Goal: Book appointment/travel/reservation

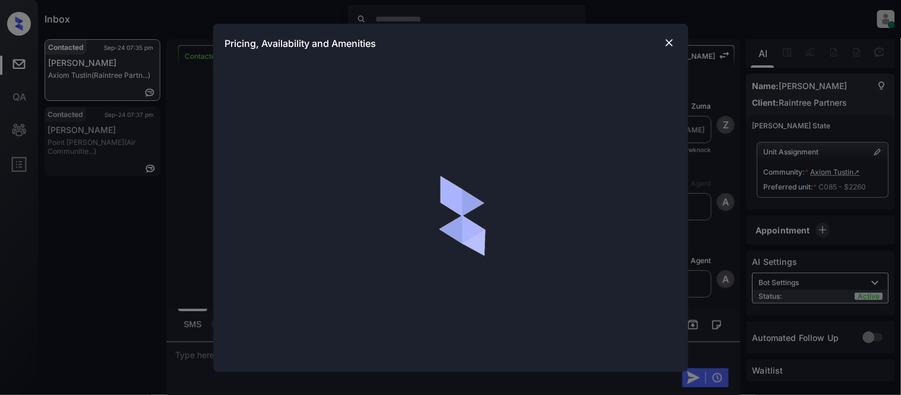
scroll to position [1198, 0]
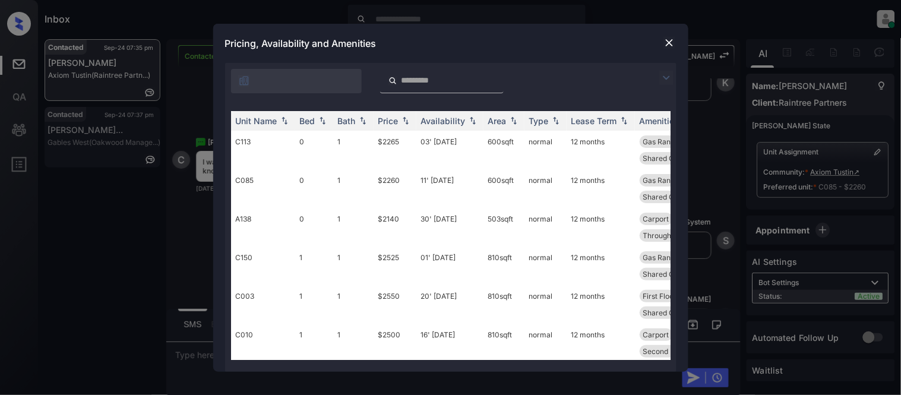
click at [666, 75] on img at bounding box center [666, 78] width 14 height 14
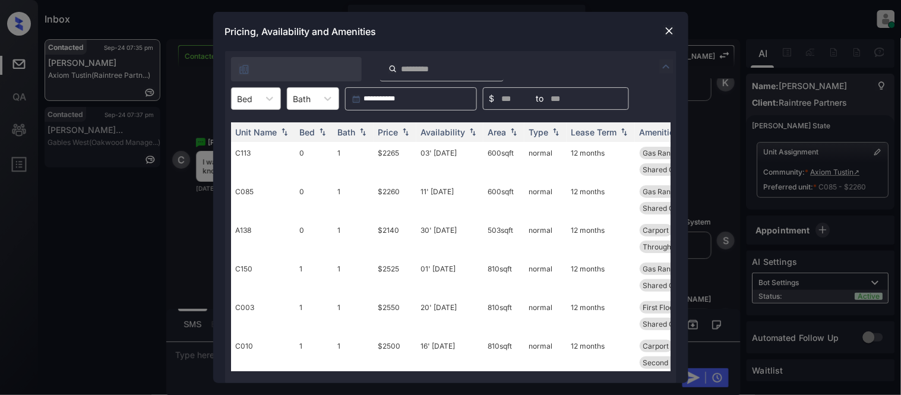
click at [242, 102] on div at bounding box center [245, 99] width 15 height 12
click at [248, 137] on div "0" at bounding box center [256, 127] width 50 height 21
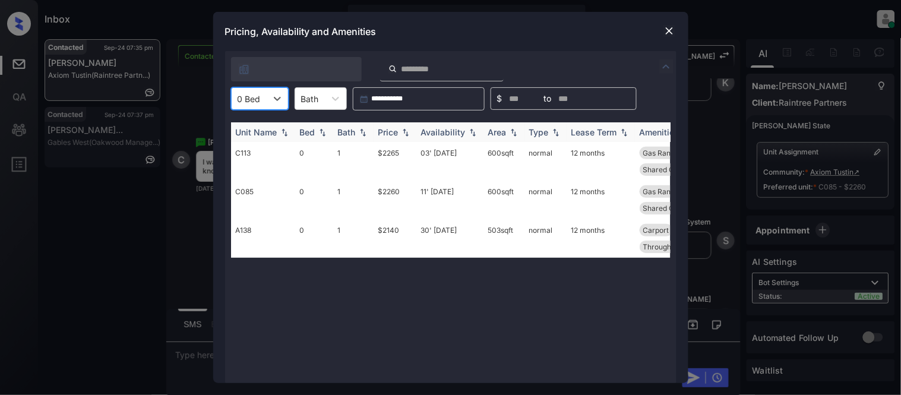
click at [402, 124] on th "Price" at bounding box center [395, 132] width 43 height 20
click at [436, 226] on td "30' Oct 25" at bounding box center [449, 238] width 67 height 39
click at [437, 226] on td "30' [DATE]" at bounding box center [449, 238] width 67 height 39
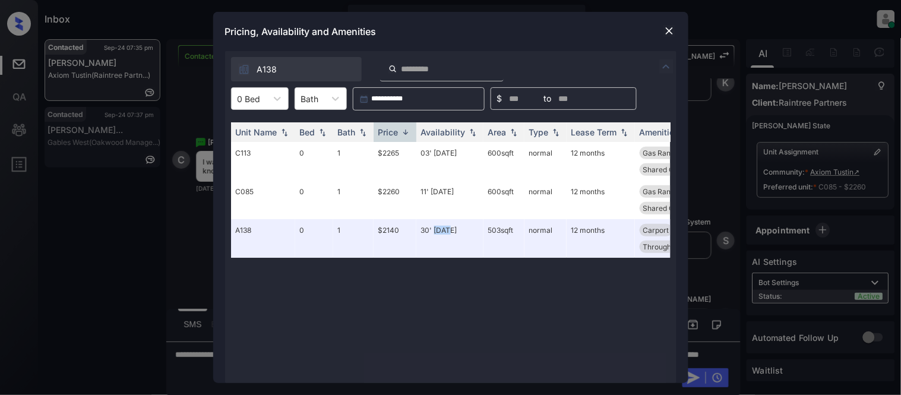
click at [675, 26] on img at bounding box center [670, 31] width 12 height 12
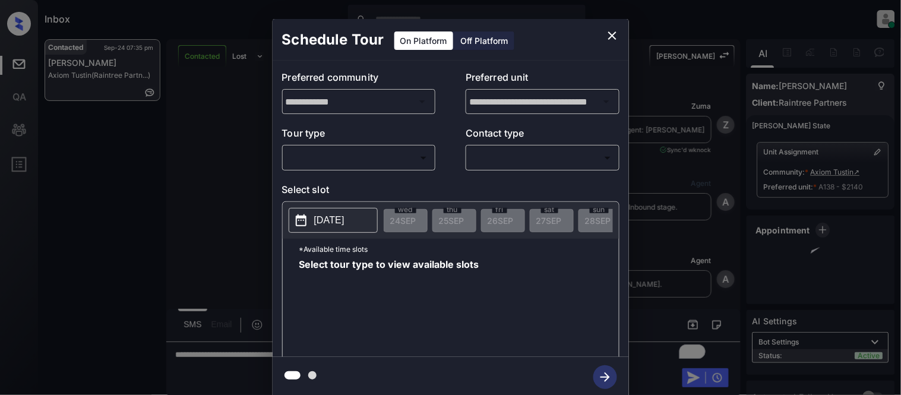
click at [359, 165] on body "Inbox Kristina Cataag Online Set yourself offline Set yourself on break Profile…" at bounding box center [450, 197] width 901 height 395
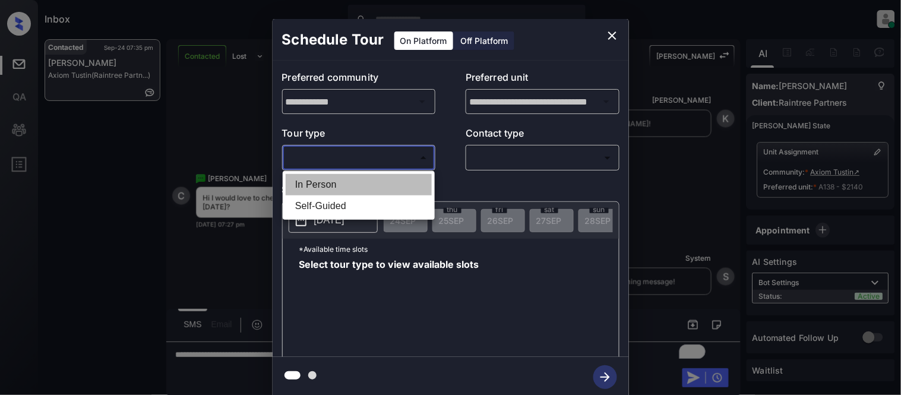
click at [376, 187] on li "In Person" at bounding box center [359, 184] width 146 height 21
type input "********"
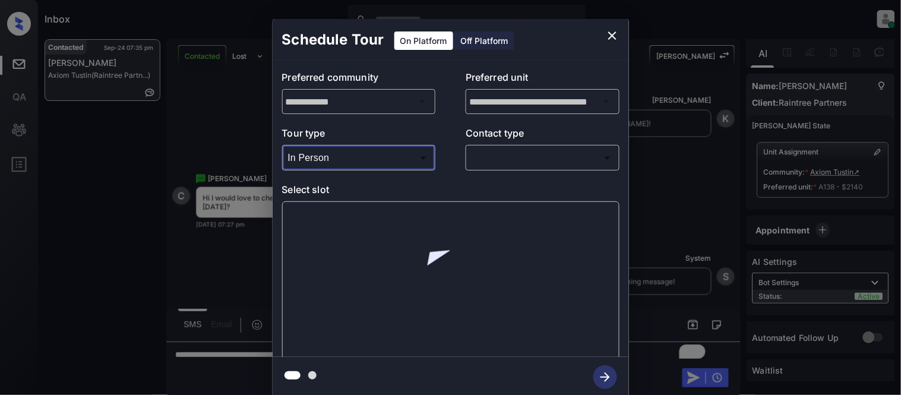
click at [503, 158] on body "Inbox Kristina Cataag Online Set yourself offline Set yourself on break Profile…" at bounding box center [450, 197] width 901 height 395
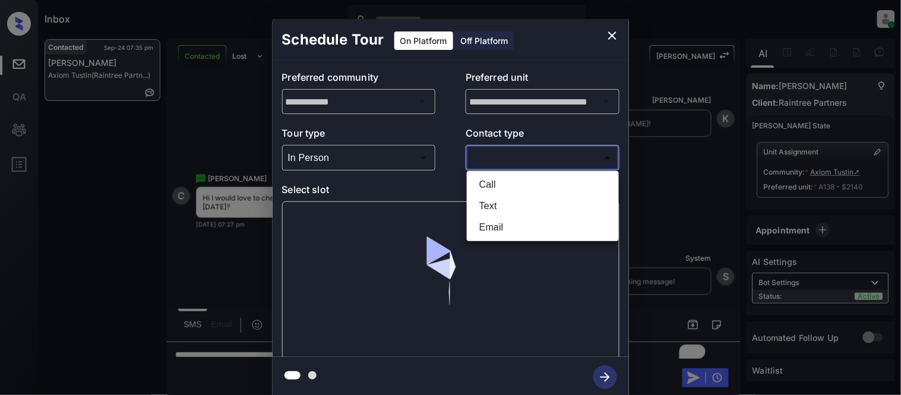
click at [487, 204] on li "Text" at bounding box center [543, 205] width 146 height 21
type input "****"
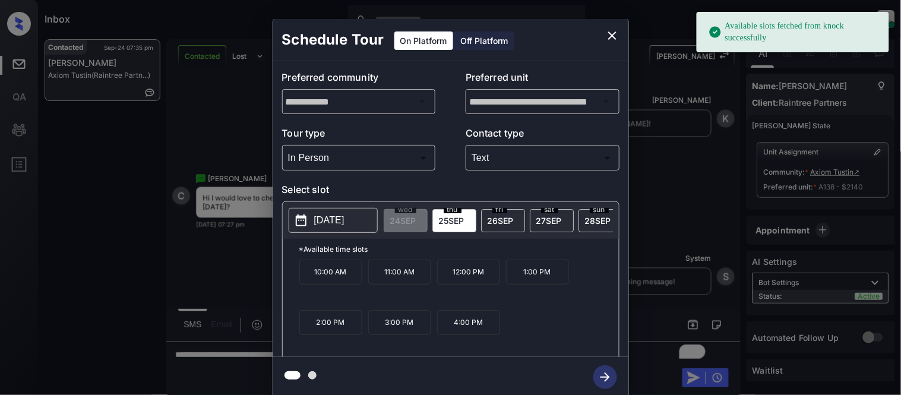
click at [345, 227] on p "2025-09-25" at bounding box center [329, 220] width 30 height 14
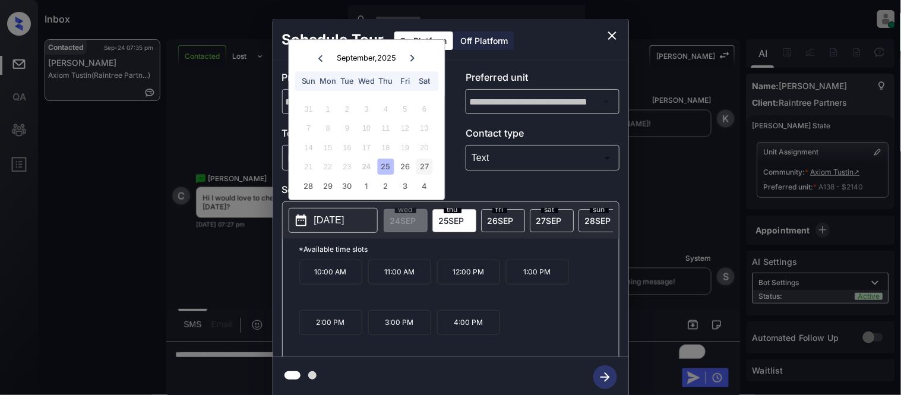
click at [422, 169] on div "27" at bounding box center [424, 167] width 16 height 16
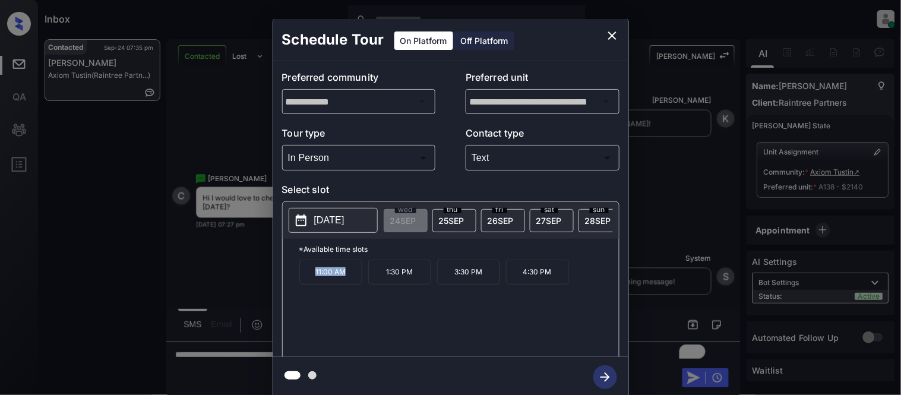
drag, startPoint x: 311, startPoint y: 283, endPoint x: 346, endPoint y: 283, distance: 35.6
click at [346, 283] on p "11:00 AM" at bounding box center [330, 272] width 63 height 25
copy p "11:00 AM"
click at [609, 31] on icon "close" at bounding box center [612, 36] width 14 height 14
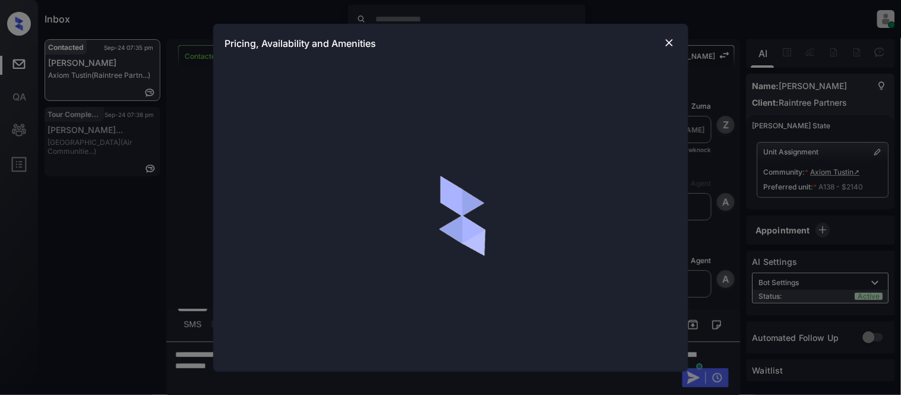
scroll to position [538, 0]
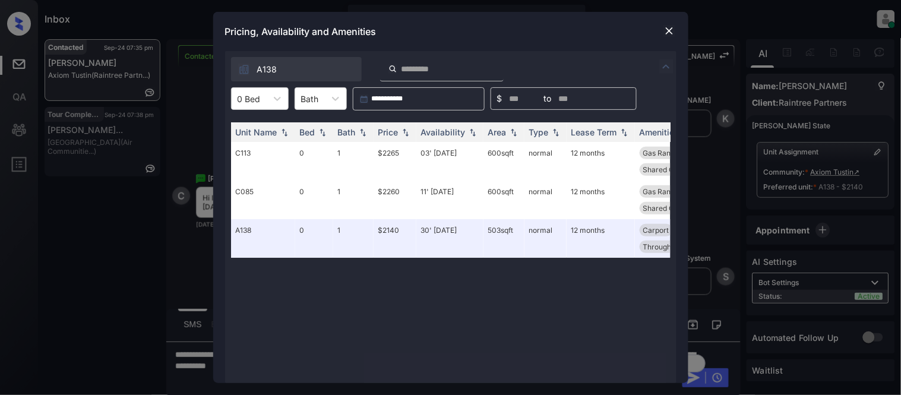
click at [668, 33] on img at bounding box center [670, 31] width 12 height 12
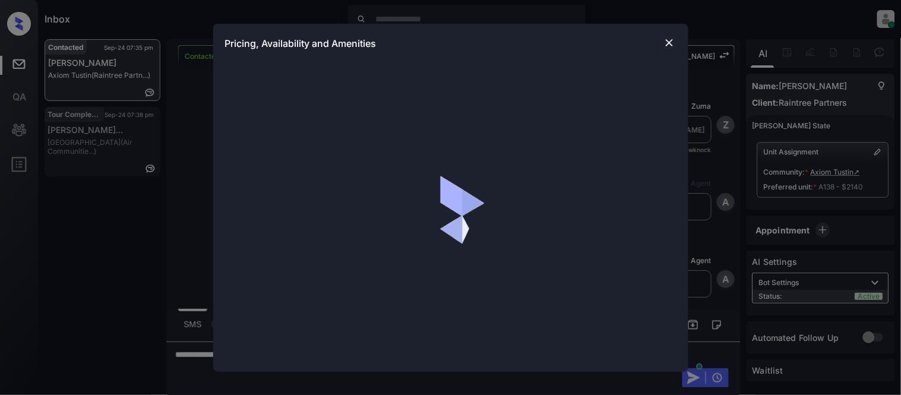
scroll to position [538, 0]
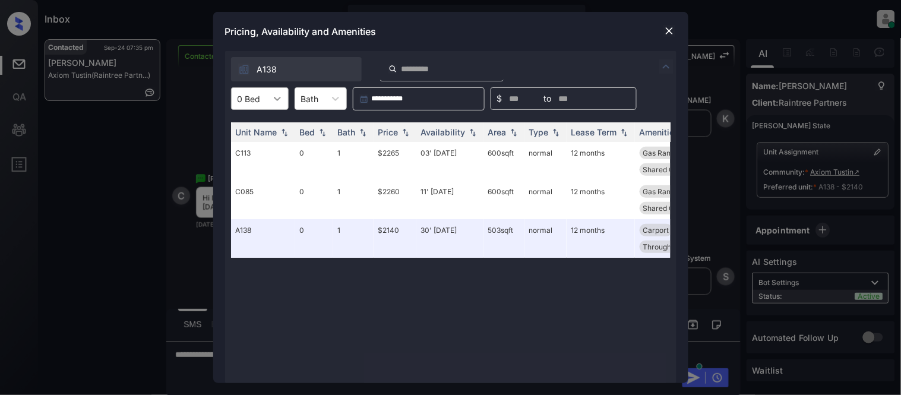
click at [271, 93] on icon at bounding box center [277, 99] width 12 height 12
click at [254, 146] on div "1" at bounding box center [260, 148] width 58 height 21
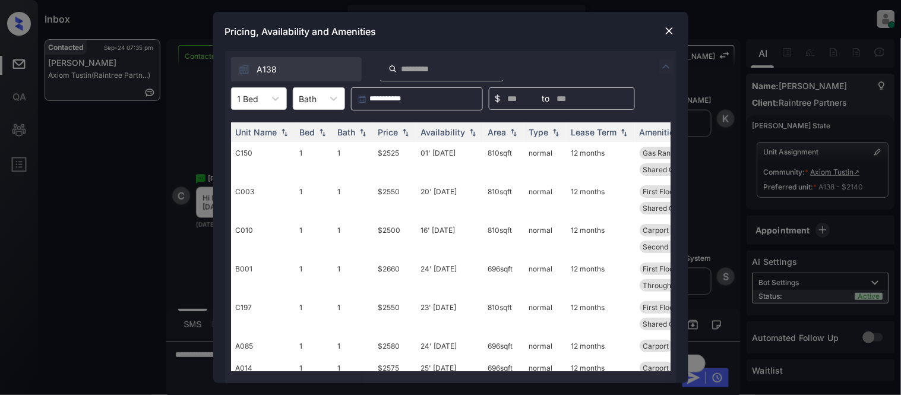
click at [666, 31] on img at bounding box center [670, 31] width 12 height 12
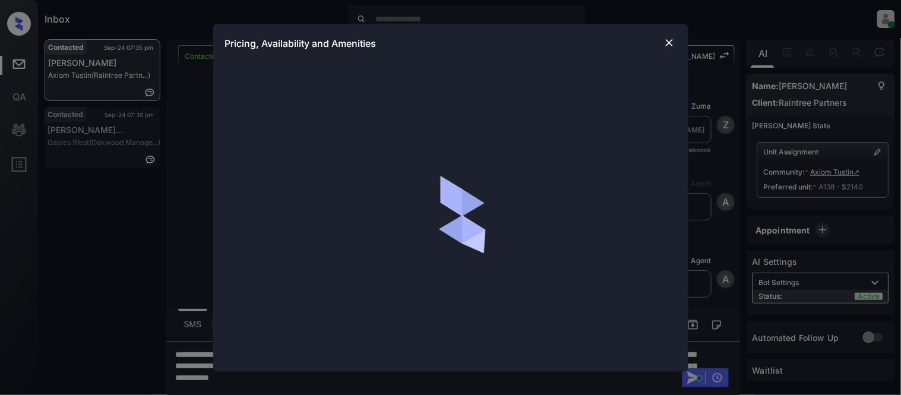
scroll to position [538, 0]
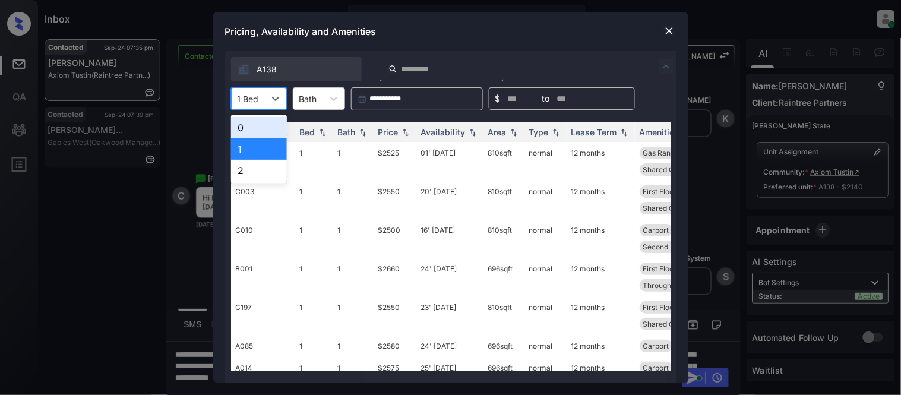
click at [254, 108] on div "1 Bed" at bounding box center [259, 98] width 56 height 23
click at [249, 162] on div "2" at bounding box center [259, 170] width 56 height 21
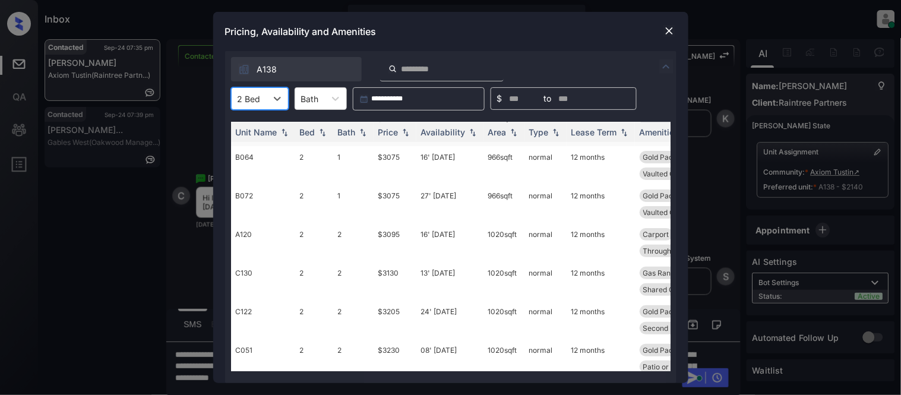
scroll to position [50, 0]
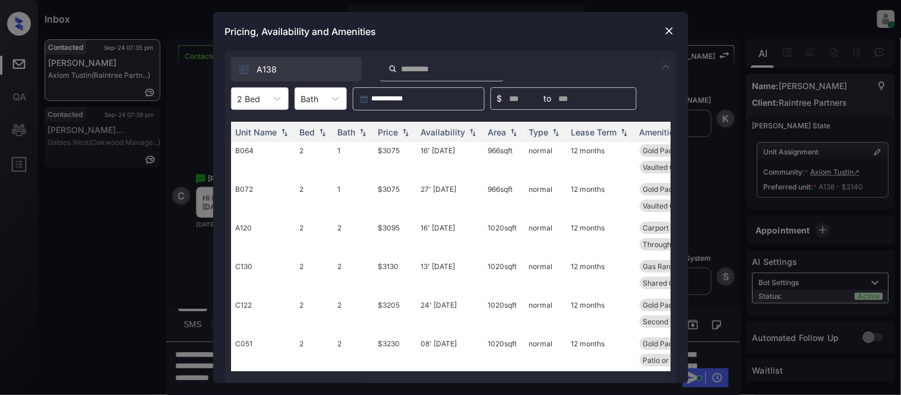
click at [664, 29] on img at bounding box center [670, 31] width 12 height 12
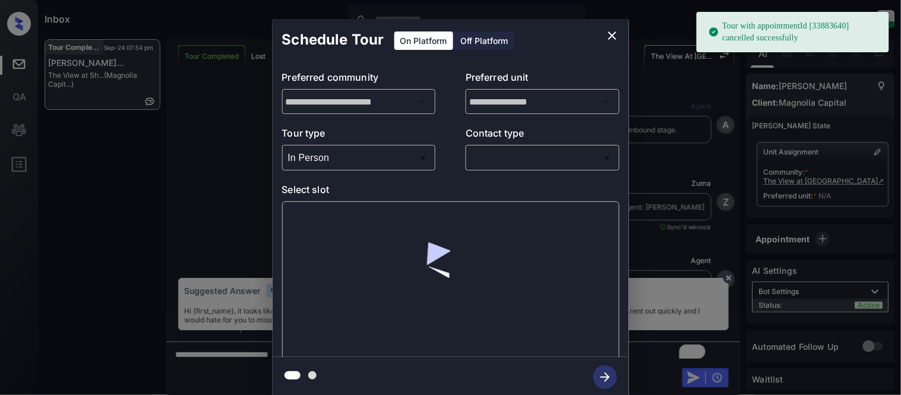
scroll to position [5310, 0]
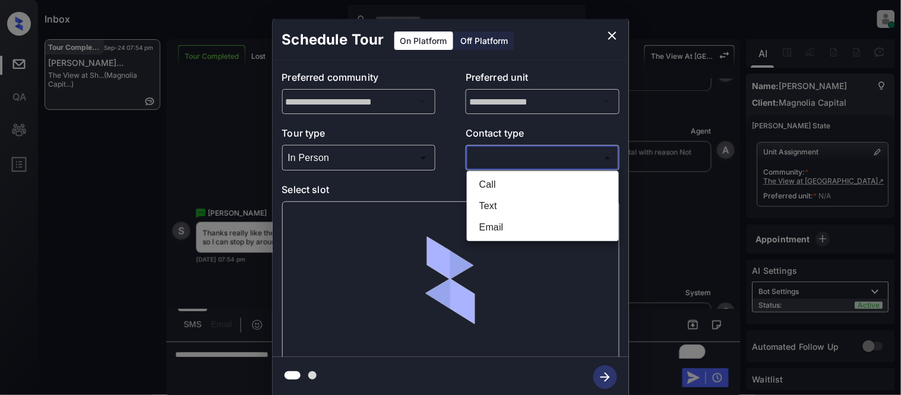
click at [482, 159] on body "Tour with appointmentId [33883640] cancelled successfully Inbox [PERSON_NAME] O…" at bounding box center [450, 197] width 901 height 395
click at [494, 220] on li "Email" at bounding box center [543, 227] width 146 height 21
type input "*****"
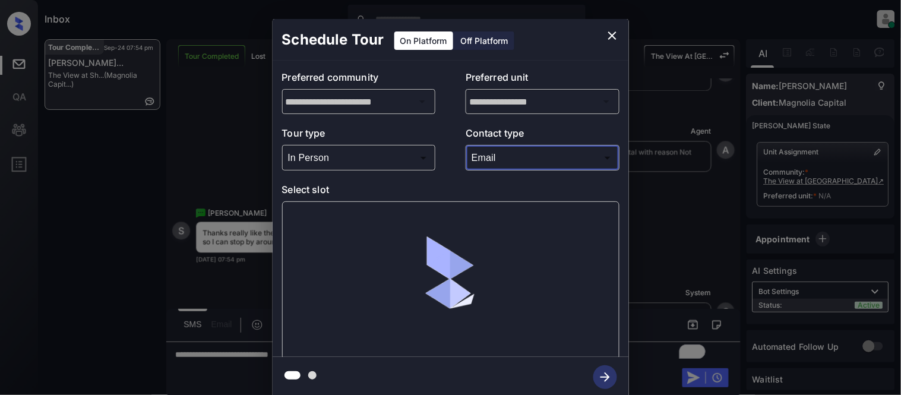
click at [261, 223] on div "**********" at bounding box center [450, 208] width 901 height 416
